Goal: Transaction & Acquisition: Book appointment/travel/reservation

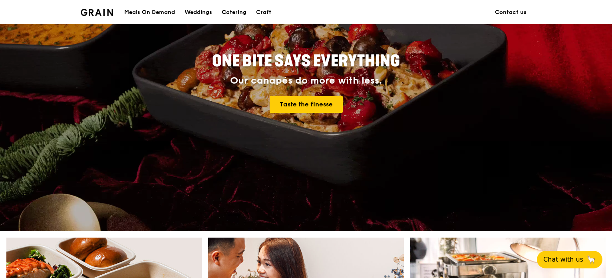
scroll to position [120, 0]
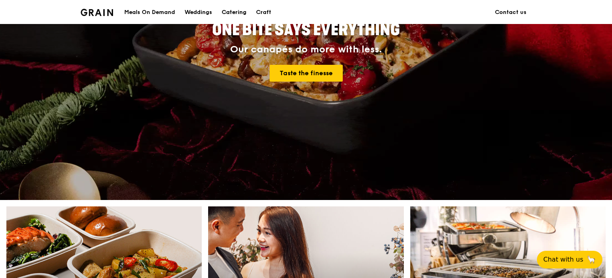
click at [228, 11] on div "Catering" at bounding box center [234, 12] width 25 height 24
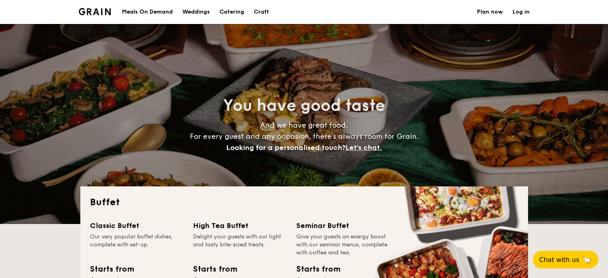
select select
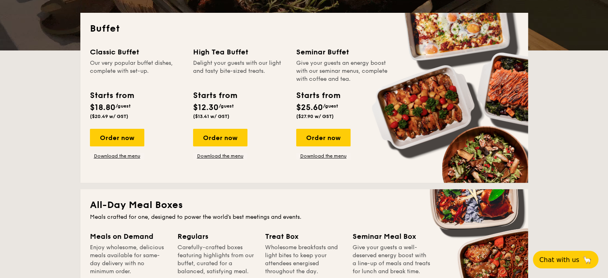
scroll to position [160, 0]
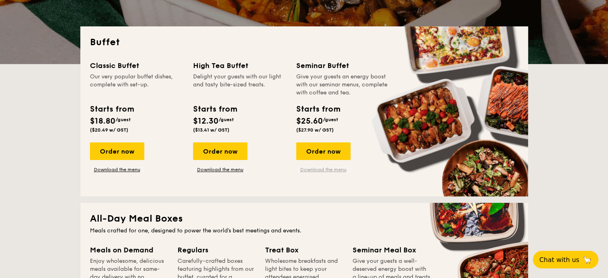
click at [336, 169] on link "Download the menu" at bounding box center [323, 169] width 54 height 6
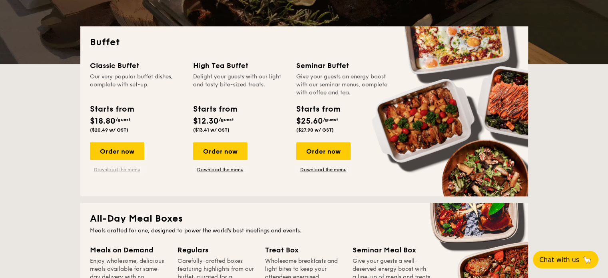
click at [126, 168] on link "Download the menu" at bounding box center [117, 169] width 54 height 6
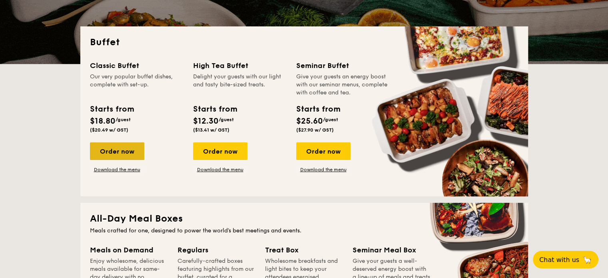
click at [125, 143] on div "Order now" at bounding box center [117, 151] width 54 height 18
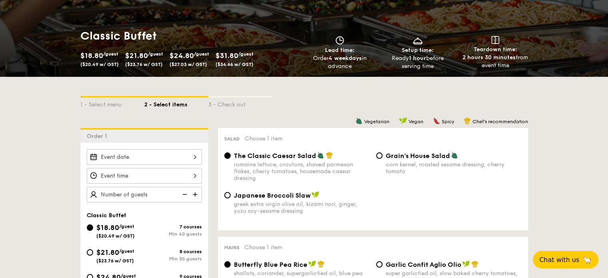
scroll to position [120, 0]
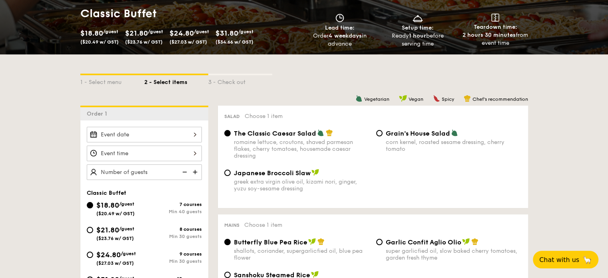
click at [190, 132] on div at bounding box center [144, 135] width 115 height 16
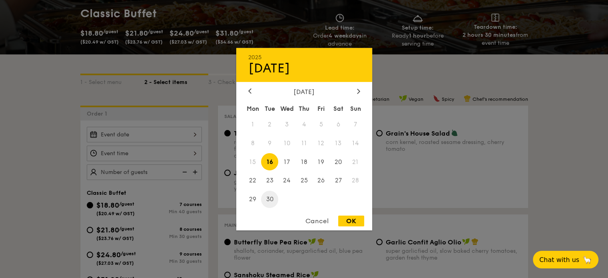
click at [269, 199] on span "30" at bounding box center [269, 199] width 17 height 17
click at [340, 222] on div "OK" at bounding box center [351, 220] width 26 height 11
type input "Sep 30, 2025"
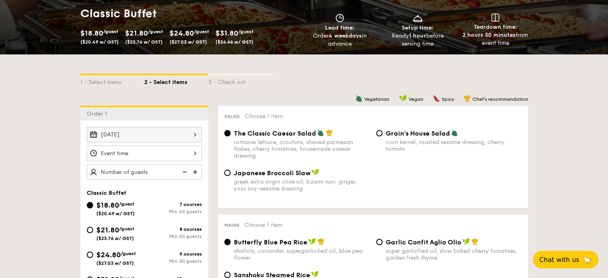
click at [190, 152] on div at bounding box center [144, 153] width 115 height 16
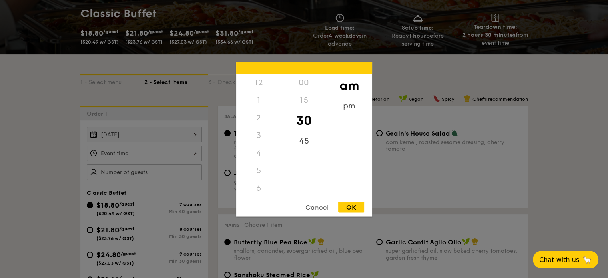
scroll to position [88, 0]
click at [257, 191] on div "11" at bounding box center [258, 196] width 45 height 23
click at [356, 211] on div "OK" at bounding box center [351, 206] width 26 height 11
type input "11:30AM"
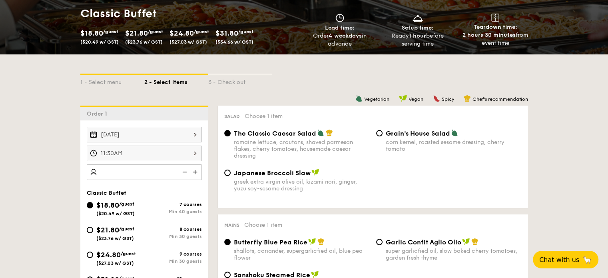
click at [195, 170] on img at bounding box center [196, 171] width 12 height 15
type input "50 guests"
click at [311, 73] on div "1 - Select menu 2 - Select items 3 - Check out" at bounding box center [304, 79] width 448 height 51
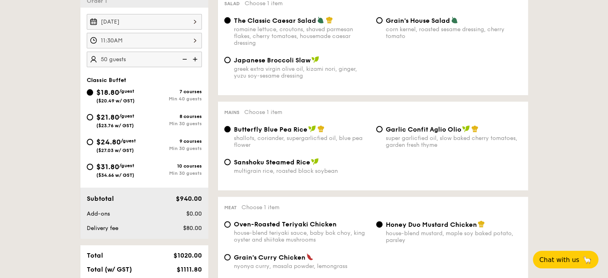
scroll to position [240, 0]
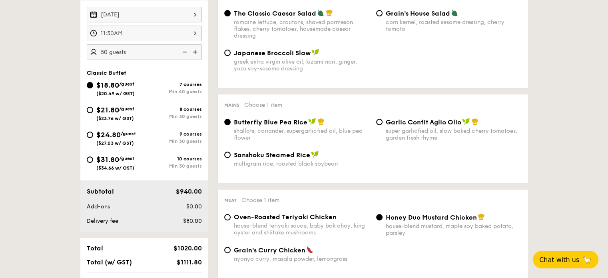
click at [184, 108] on div "8 courses" at bounding box center [173, 109] width 58 height 6
click at [93, 108] on input "$21.80 /guest ($23.76 w/ GST) 8 courses Min 30 guests" at bounding box center [90, 110] width 6 height 6
radio input "true"
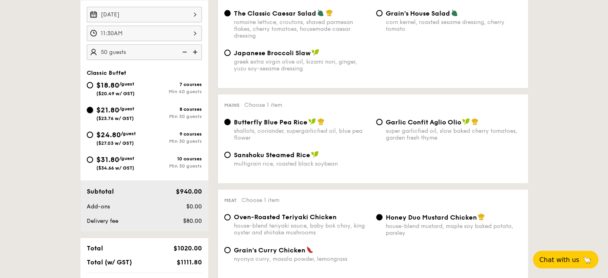
radio input "true"
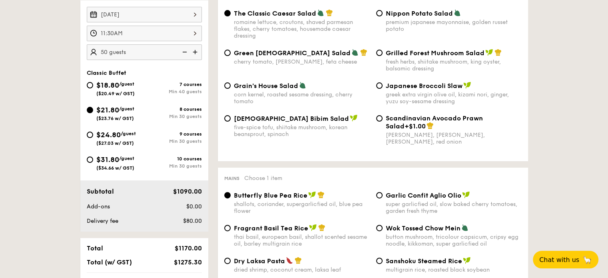
click at [102, 135] on span "$24.80" at bounding box center [108, 134] width 24 height 9
click at [92, 134] on input "$24.80 /guest ($27.03 w/ GST) 9 courses Min 30 guests" at bounding box center [90, 134] width 6 height 6
radio input "true"
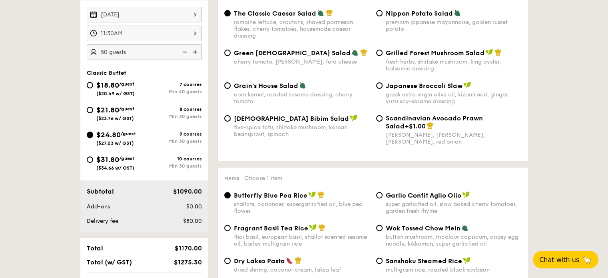
radio input "true"
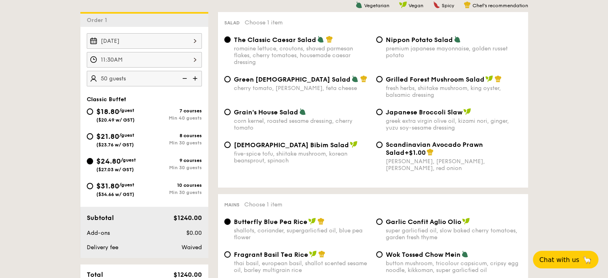
scroll to position [200, 0]
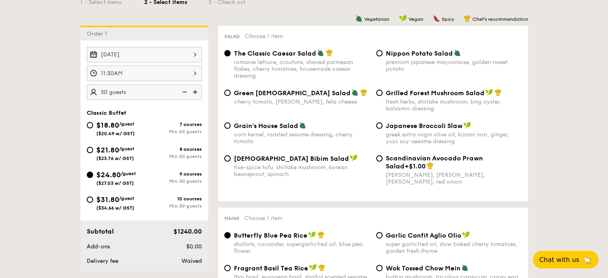
click at [420, 57] on span "Nippon Potato Salad" at bounding box center [419, 54] width 67 height 8
click at [382, 56] on input "Nippon Potato Salad premium japanese mayonnaise, golden russet potato" at bounding box center [379, 53] width 6 height 6
radio input "true"
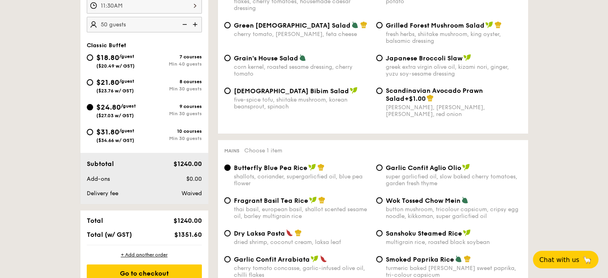
scroll to position [280, 0]
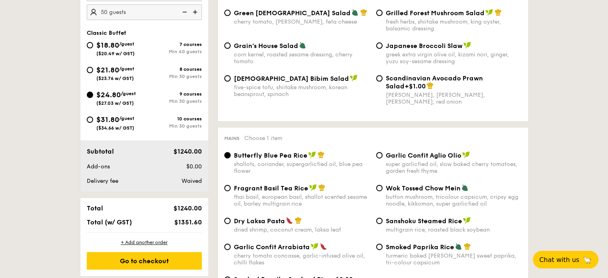
click at [109, 44] on span "$18.80" at bounding box center [107, 45] width 23 height 9
click at [93, 44] on input "$18.80 /guest ($20.49 w/ GST) 7 courses Min 40 guests" at bounding box center [90, 45] width 6 height 6
radio input "true"
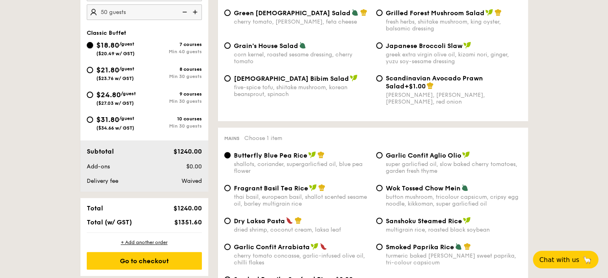
radio input "true"
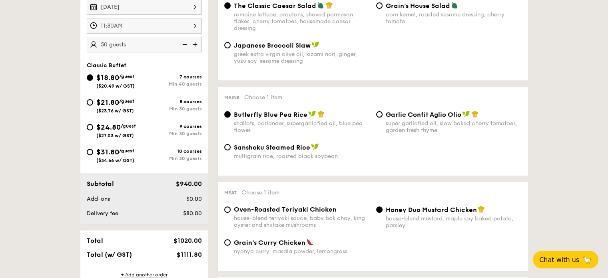
scroll to position [200, 0]
